Goal: Task Accomplishment & Management: Use online tool/utility

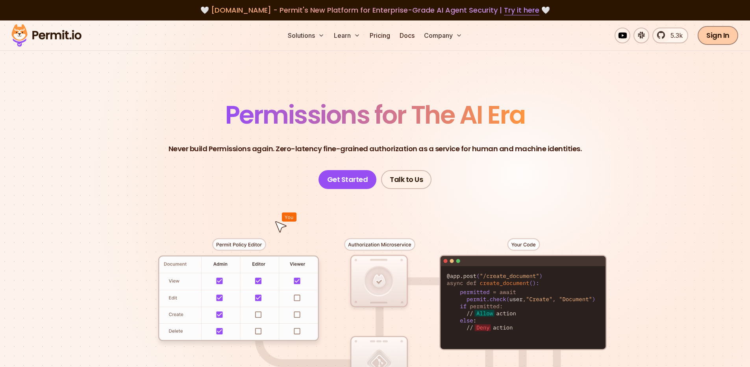
click at [718, 36] on link "Sign In" at bounding box center [718, 35] width 41 height 19
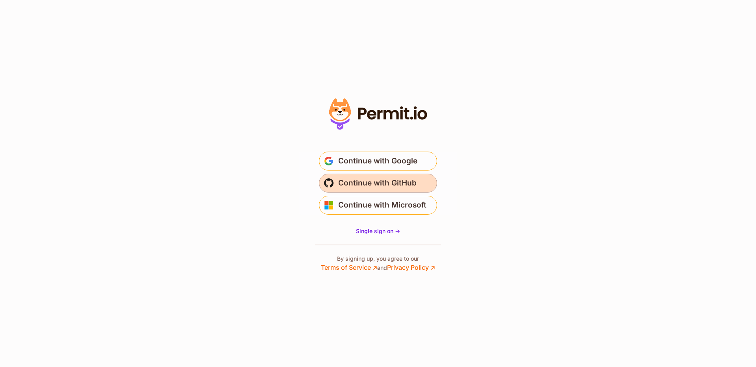
click at [392, 191] on button "Continue with GitHub" at bounding box center [378, 183] width 118 height 19
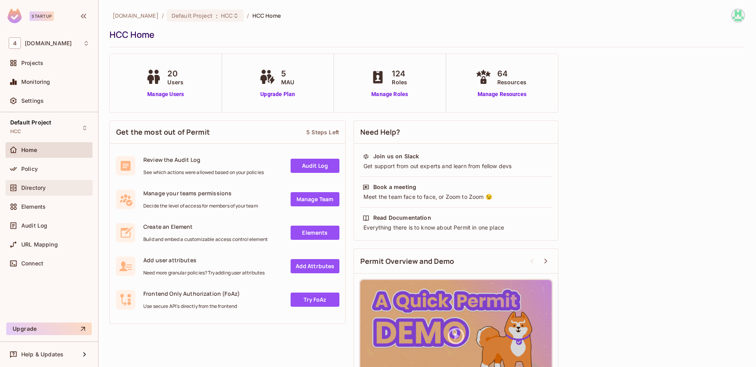
click at [52, 189] on div "Directory" at bounding box center [55, 188] width 68 height 6
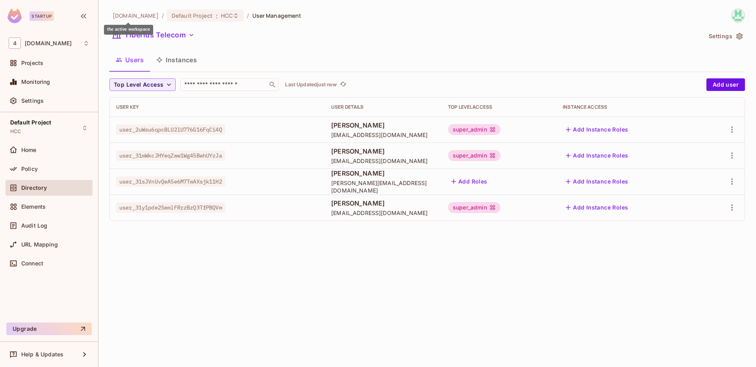
click at [138, 17] on span "[DOMAIN_NAME]" at bounding box center [136, 15] width 46 height 7
click at [54, 43] on span "[DOMAIN_NAME]" at bounding box center [48, 43] width 47 height 6
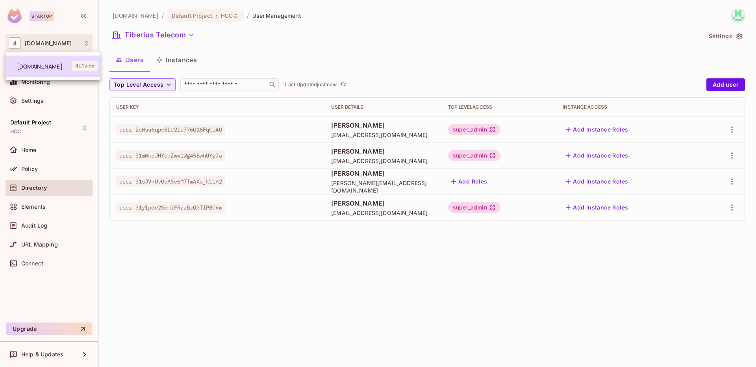
click at [50, 69] on span "[DOMAIN_NAME]" at bounding box center [44, 66] width 55 height 7
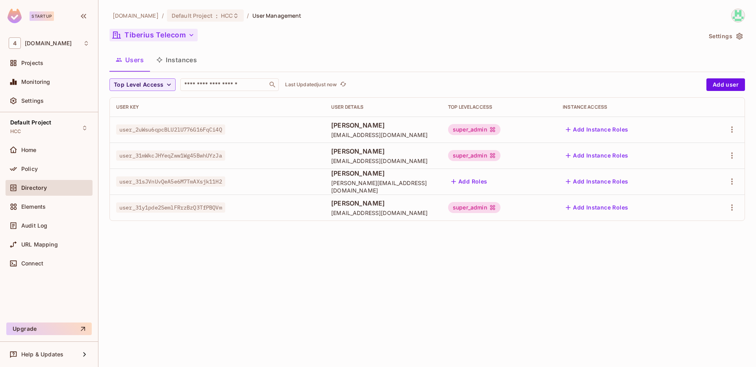
click at [152, 34] on button "Tiberius Telecom" at bounding box center [153, 35] width 88 height 13
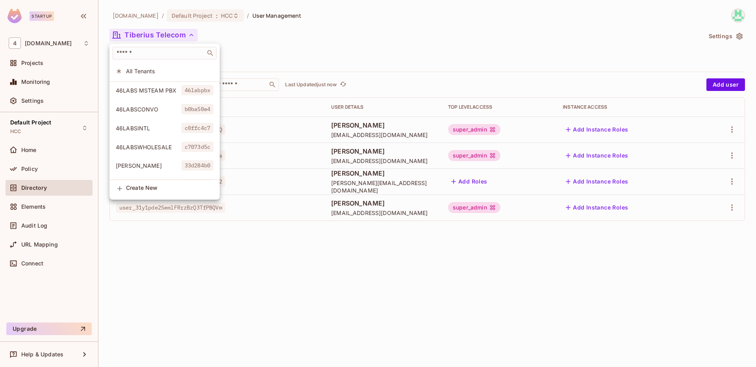
click at [270, 46] on div at bounding box center [378, 183] width 756 height 367
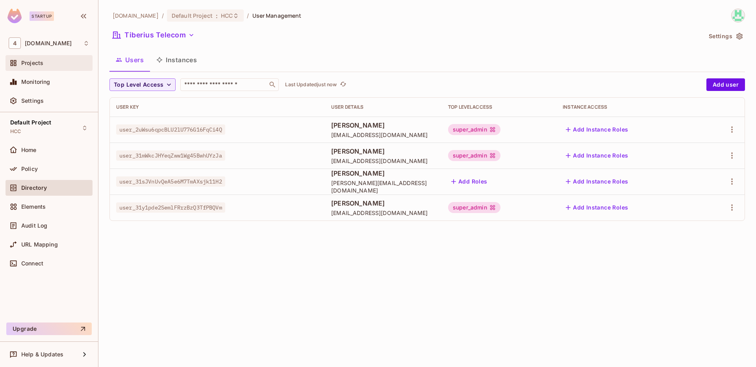
click at [56, 59] on div "Projects" at bounding box center [49, 62] width 81 height 9
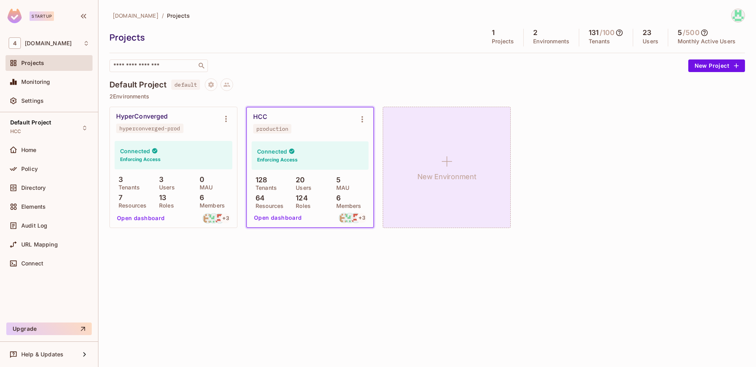
click at [419, 151] on div "New Environment" at bounding box center [447, 167] width 128 height 121
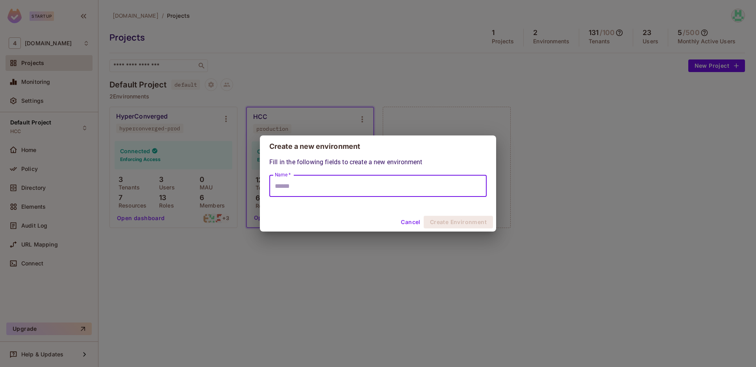
click at [365, 191] on input "Name *" at bounding box center [377, 186] width 217 height 22
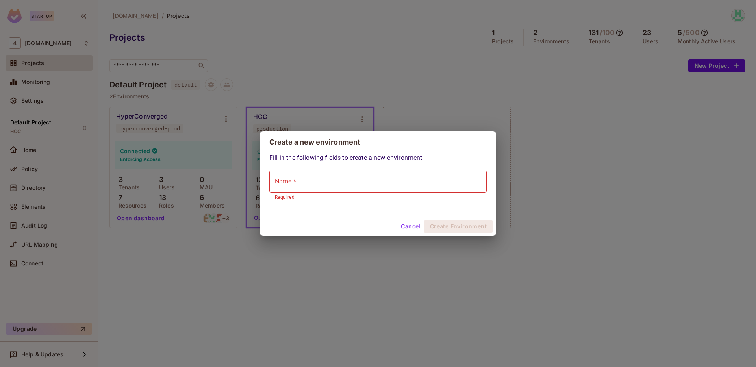
click at [396, 67] on div "Create a new environment Fill in the following fields to create a new environme…" at bounding box center [378, 183] width 756 height 367
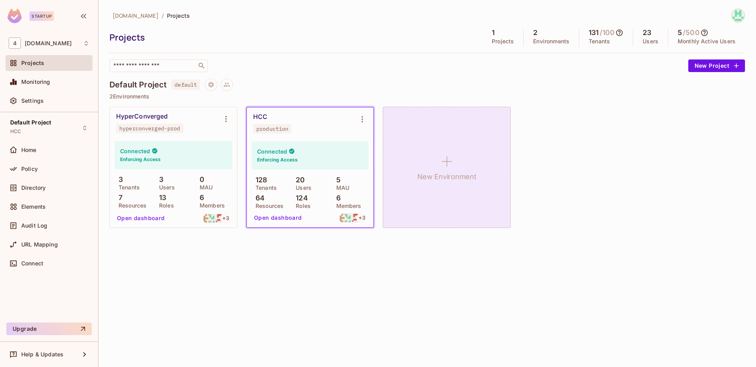
click at [487, 179] on div "New Environment" at bounding box center [447, 167] width 128 height 121
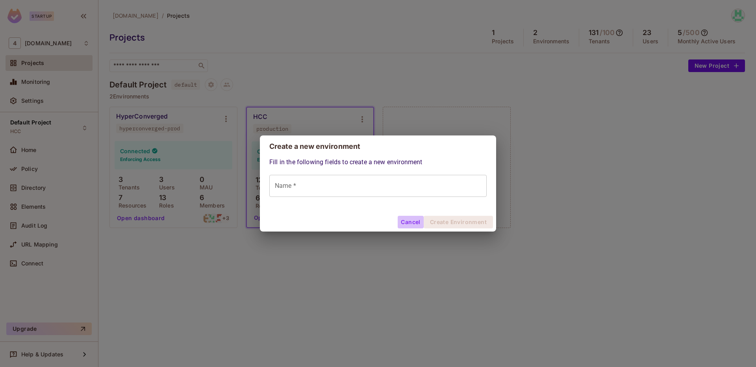
click at [408, 218] on button "Cancel" at bounding box center [411, 222] width 26 height 13
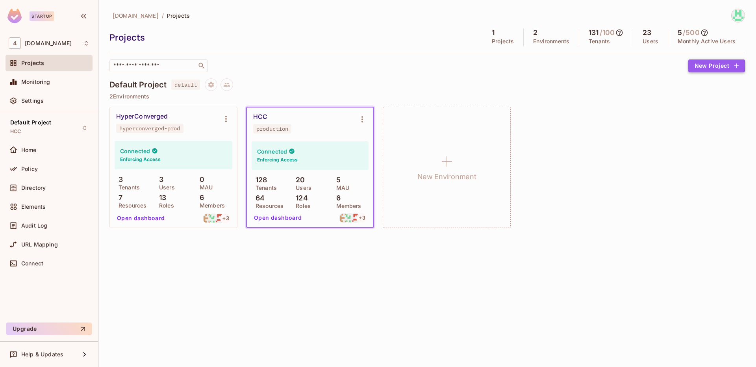
click at [698, 65] on button "New Project" at bounding box center [716, 65] width 57 height 13
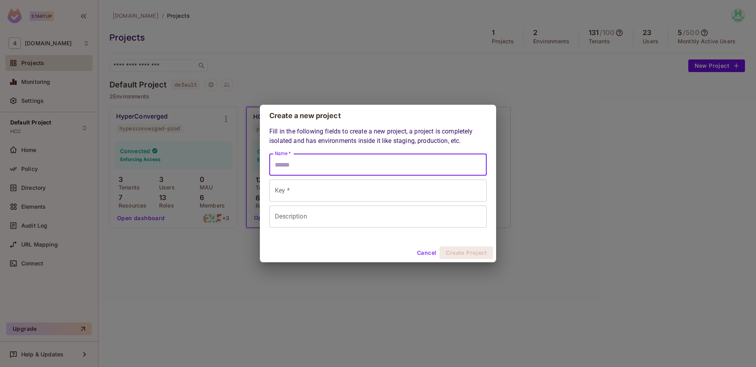
click at [367, 163] on input "Name *" at bounding box center [377, 165] width 217 height 22
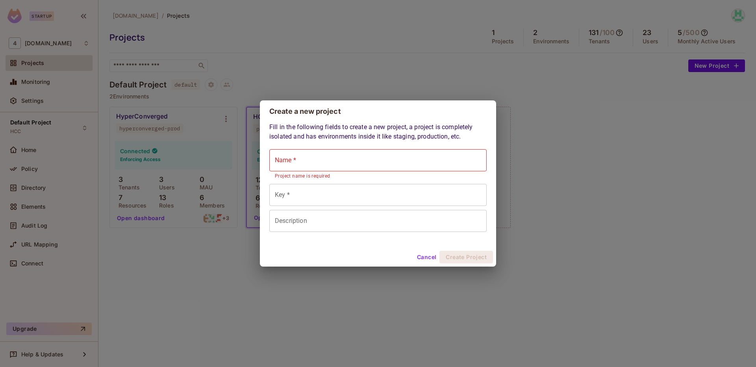
click at [427, 256] on button "Cancel" at bounding box center [427, 257] width 26 height 13
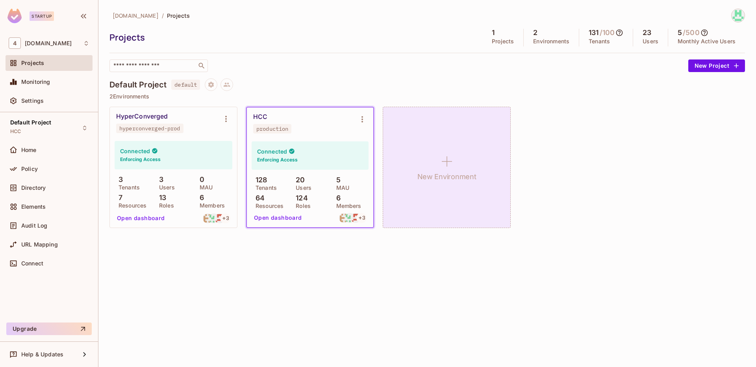
click at [441, 150] on div "New Environment" at bounding box center [447, 167] width 128 height 121
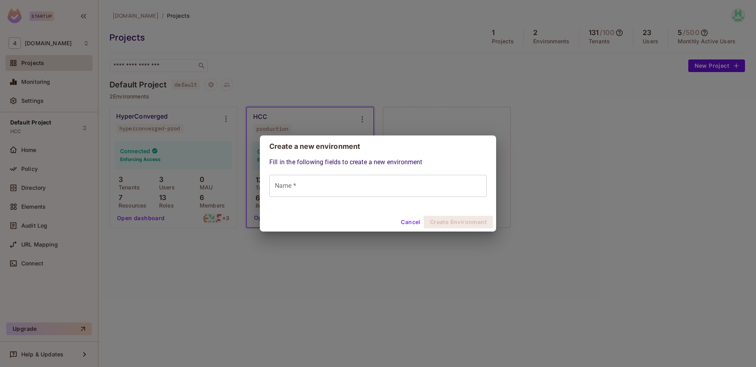
click at [321, 181] on input "Name *" at bounding box center [377, 186] width 217 height 22
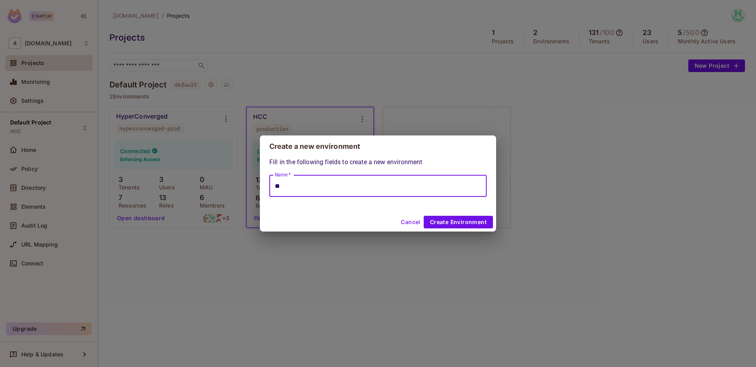
type input "*"
type input "********"
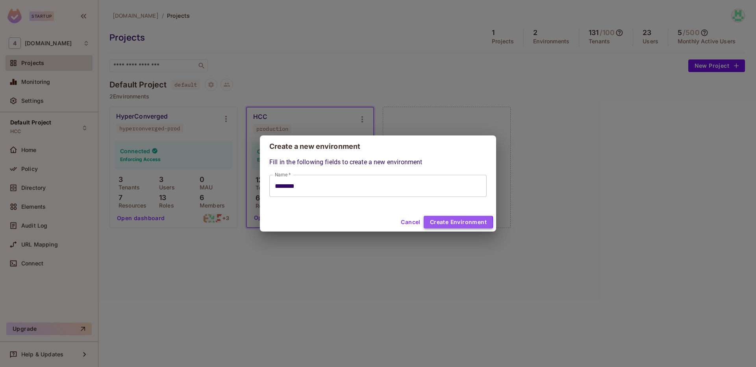
click at [430, 223] on button "Create Environment" at bounding box center [458, 222] width 69 height 13
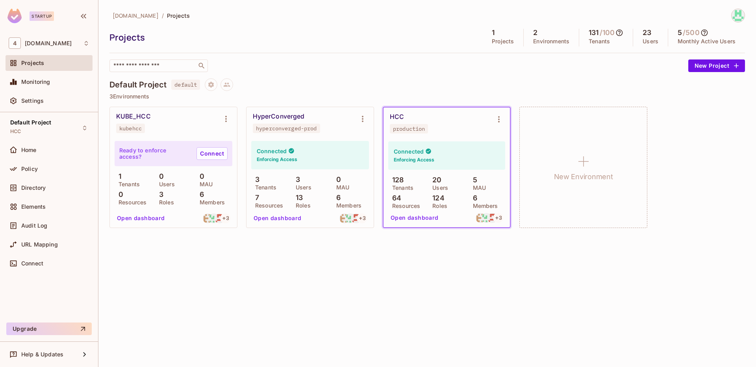
click at [142, 217] on button "Open dashboard" at bounding box center [141, 218] width 54 height 13
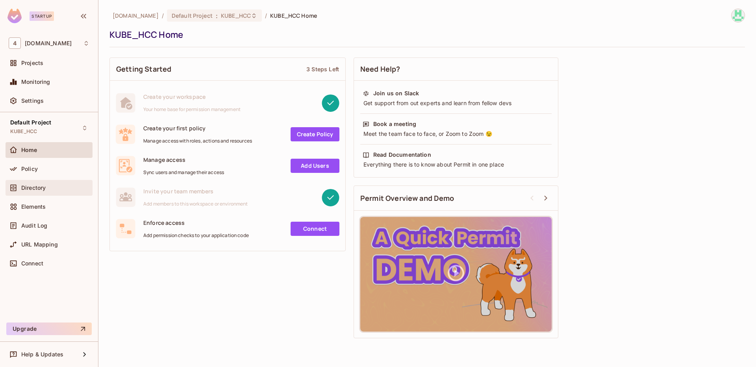
click at [46, 188] on div "Directory" at bounding box center [55, 188] width 68 height 6
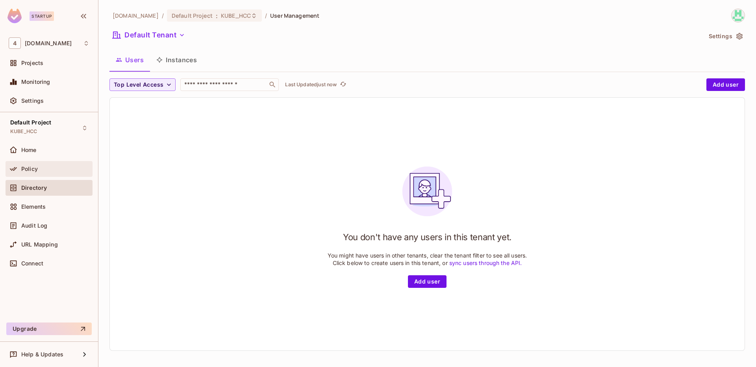
click at [63, 171] on div "Policy" at bounding box center [55, 169] width 68 height 6
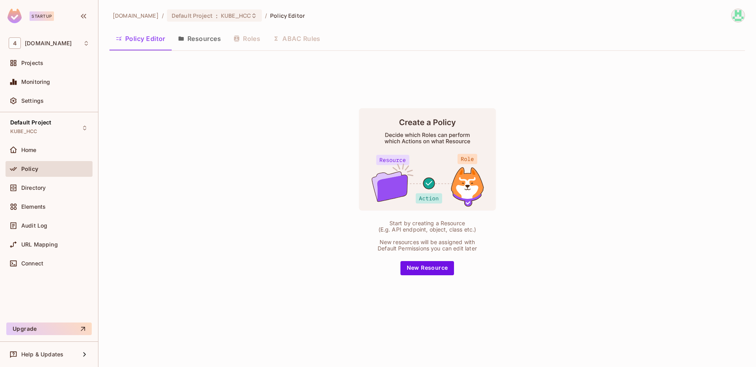
click at [202, 44] on button "Resources" at bounding box center [200, 39] width 56 height 20
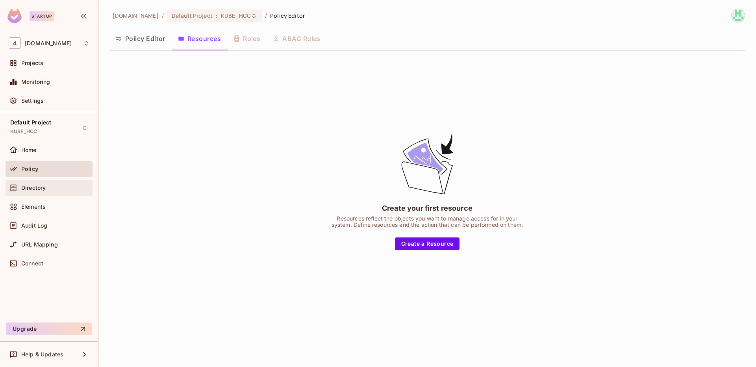
click at [72, 195] on div "Directory" at bounding box center [49, 188] width 87 height 16
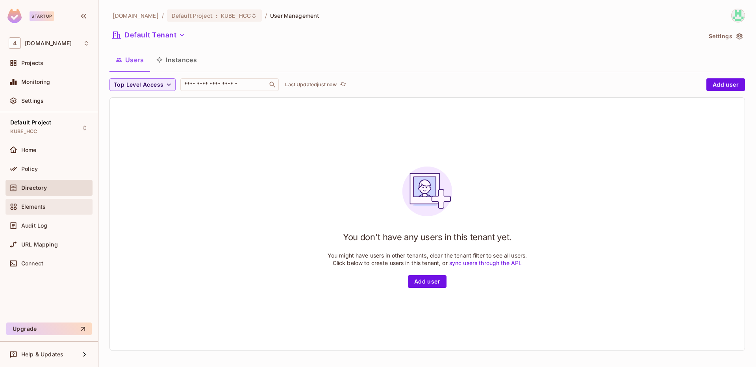
click at [68, 212] on div "Elements" at bounding box center [49, 207] width 87 height 16
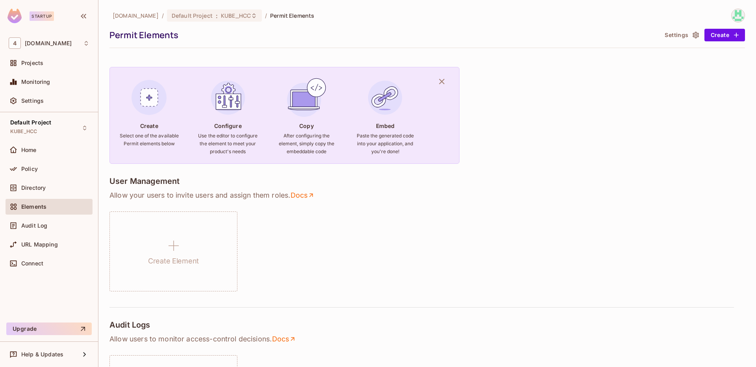
click at [54, 140] on div "Default Project KUBE_HCC Home Policy Directory Elements Audit Log URL Mapping C…" at bounding box center [49, 217] width 98 height 210
click at [64, 148] on div "Home" at bounding box center [55, 150] width 68 height 6
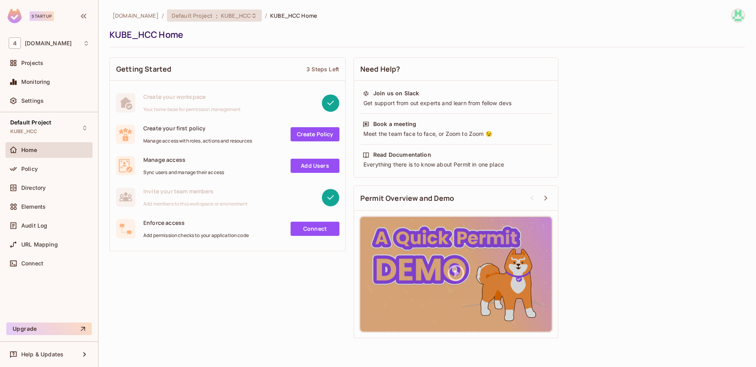
click at [187, 15] on span "Default Project" at bounding box center [192, 15] width 41 height 7
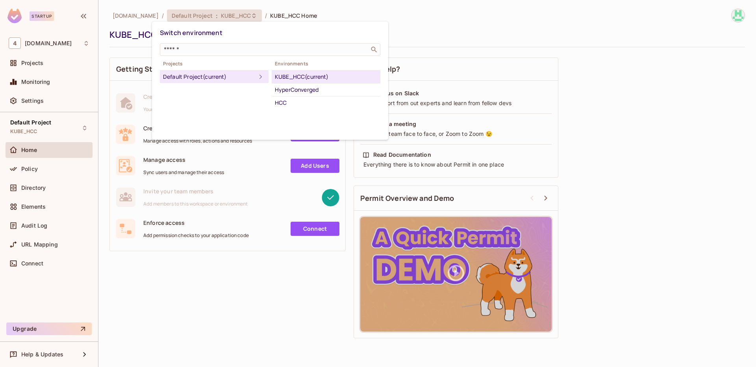
click at [303, 76] on div "KUBE_HCC (current)" at bounding box center [326, 76] width 102 height 9
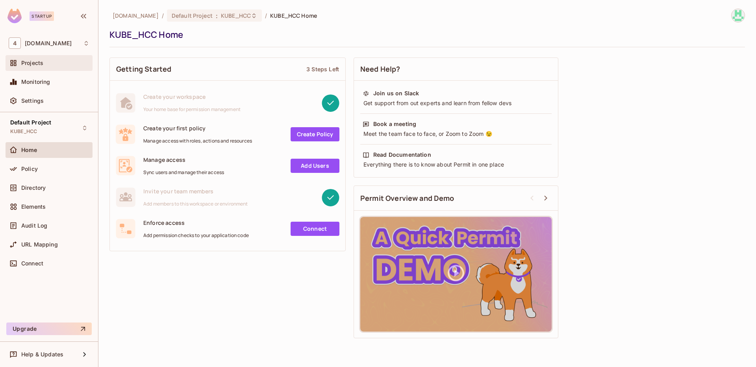
click at [58, 59] on div "Projects" at bounding box center [49, 62] width 81 height 9
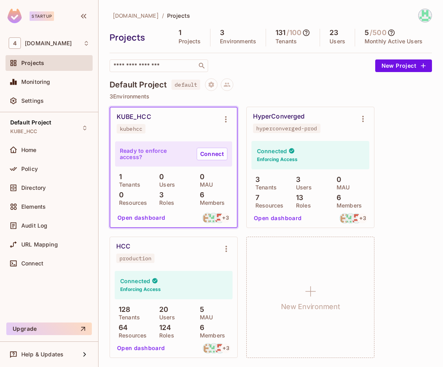
click at [162, 196] on p "3" at bounding box center [159, 195] width 8 height 8
click at [205, 198] on div "6 Members" at bounding box center [214, 198] width 36 height 14
drag, startPoint x: 205, startPoint y: 198, endPoint x: 110, endPoint y: 172, distance: 97.9
click at [110, 172] on div "Ready to enforce access? Connect 1 Tenants 0 Users 0 MAU 0 Resources 3 Roles 6 …" at bounding box center [173, 183] width 126 height 88
click at [150, 171] on div "Ready to enforce access? Connect 1 Tenants 0 Users 0 MAU 0 Resources 3 Roles 6 …" at bounding box center [173, 173] width 117 height 64
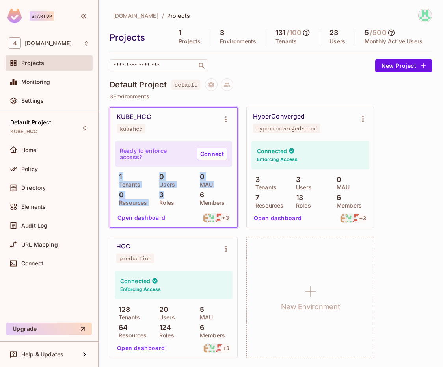
drag, startPoint x: 166, startPoint y: 195, endPoint x: 110, endPoint y: 174, distance: 59.5
click at [110, 174] on div "KUBE_HCC kubehcc Ready to enforce access? Connect 1 Tenants 0 Users 0 MAU 0 Res…" at bounding box center [173, 167] width 128 height 121
drag, startPoint x: 210, startPoint y: 193, endPoint x: 113, endPoint y: 172, distance: 99.3
click at [113, 172] on div "Ready to enforce access? Connect 1 Tenants 0 Users 0 MAU 0 Resources 3 Roles 6 …" at bounding box center [173, 183] width 126 height 88
click at [143, 171] on div "Ready to enforce access? Connect 1 Tenants 0 Users 0 MAU 0 Resources 3 Roles 6 …" at bounding box center [173, 173] width 117 height 64
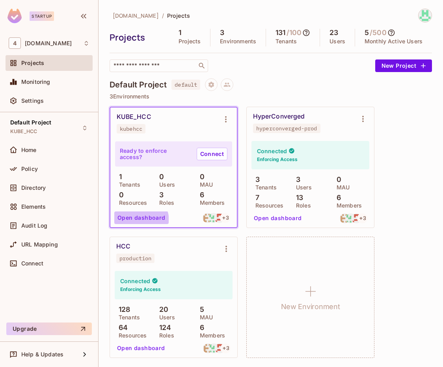
click at [135, 221] on button "Open dashboard" at bounding box center [141, 217] width 54 height 13
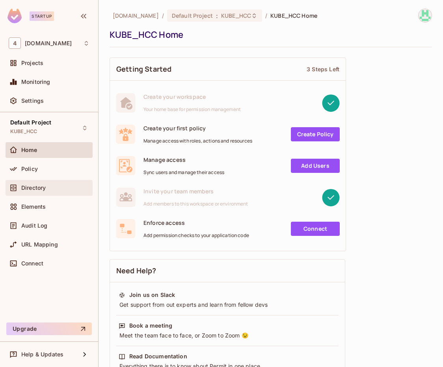
click at [70, 189] on div "Directory" at bounding box center [55, 188] width 68 height 6
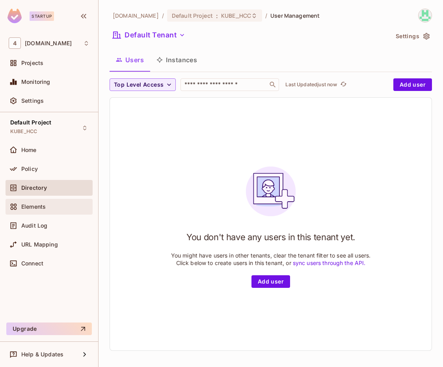
click at [59, 208] on div "Elements" at bounding box center [55, 207] width 68 height 6
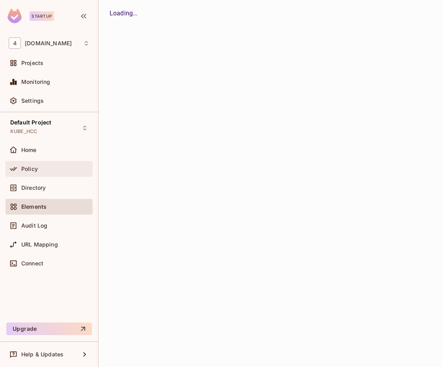
click at [60, 172] on div "Policy" at bounding box center [49, 168] width 81 height 9
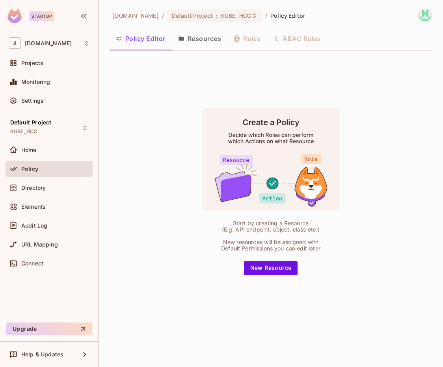
click at [244, 39] on div "Policy Editor Resources Roles ABAC Rules" at bounding box center [270, 39] width 322 height 20
click at [207, 41] on button "Resources" at bounding box center [200, 39] width 56 height 20
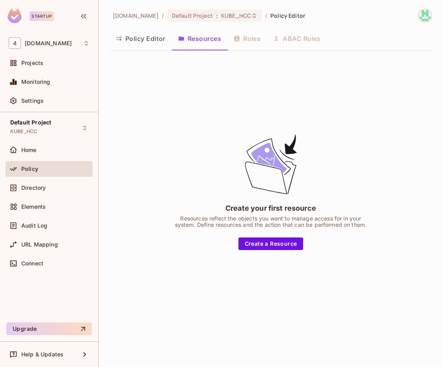
click at [160, 41] on button "Policy Editor" at bounding box center [140, 39] width 62 height 20
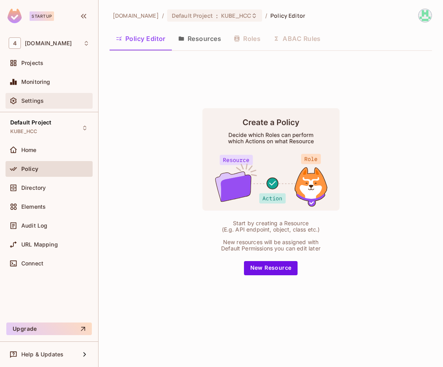
click at [60, 102] on div "Settings" at bounding box center [55, 101] width 68 height 6
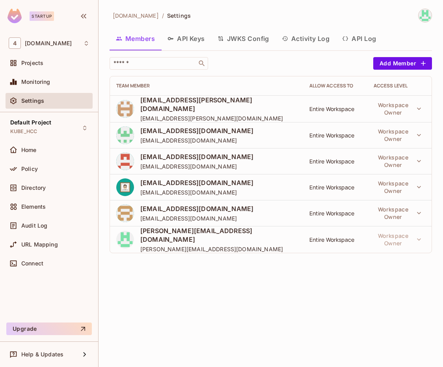
click at [72, 254] on div "URL Mapping" at bounding box center [49, 246] width 87 height 19
click at [59, 258] on div "Connect" at bounding box center [49, 264] width 87 height 16
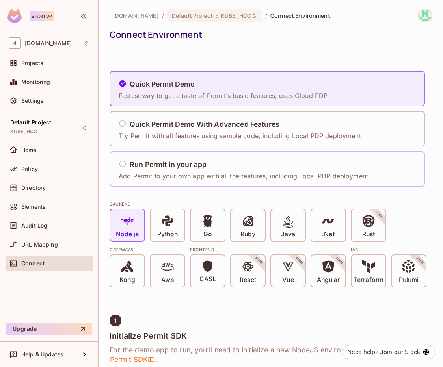
click at [208, 169] on div "Run Permit in your app" at bounding box center [243, 165] width 249 height 10
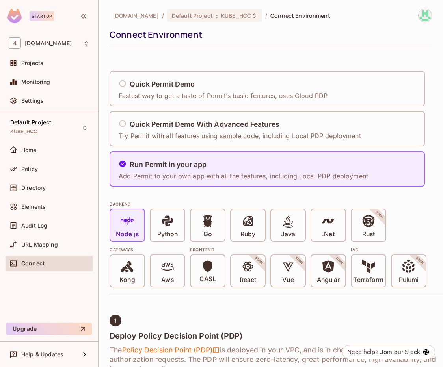
click at [230, 41] on div "[DOMAIN_NAME] / Default Project : KUBE_HCC / Connect Environment Connect Enviro…" at bounding box center [270, 28] width 322 height 39
click at [107, 50] on div "[DOMAIN_NAME] / Default Project : KUBE_HCC / Connect Environment Connect Enviro…" at bounding box center [270, 183] width 344 height 367
click at [124, 124] on icon at bounding box center [123, 124] width 8 height 8
